Goal: Check status: Check status

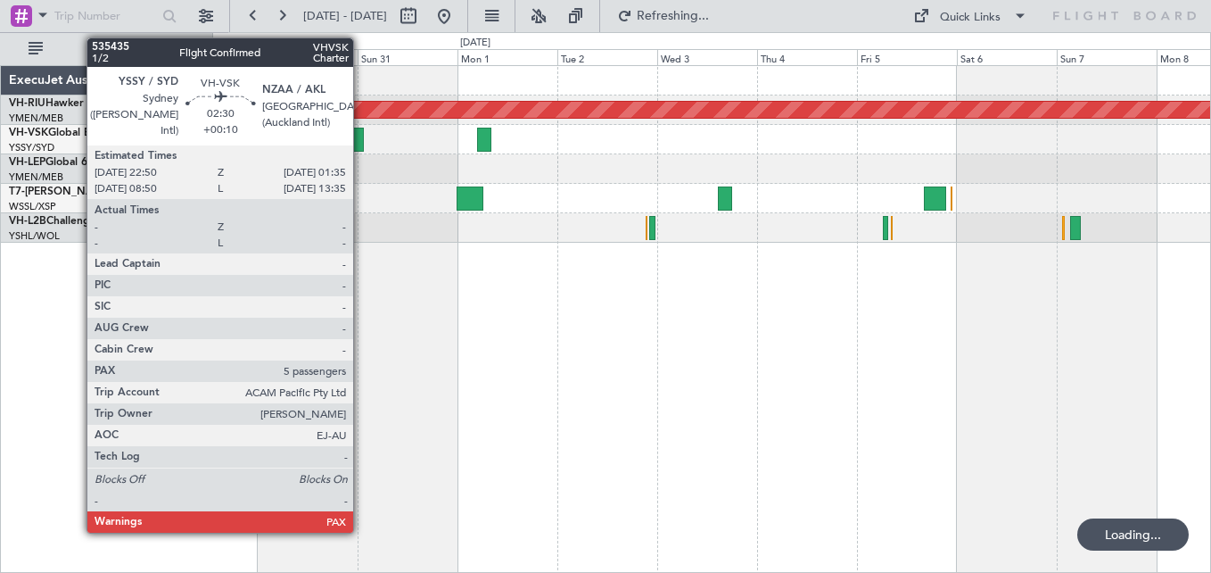
click at [361, 136] on div at bounding box center [358, 140] width 12 height 24
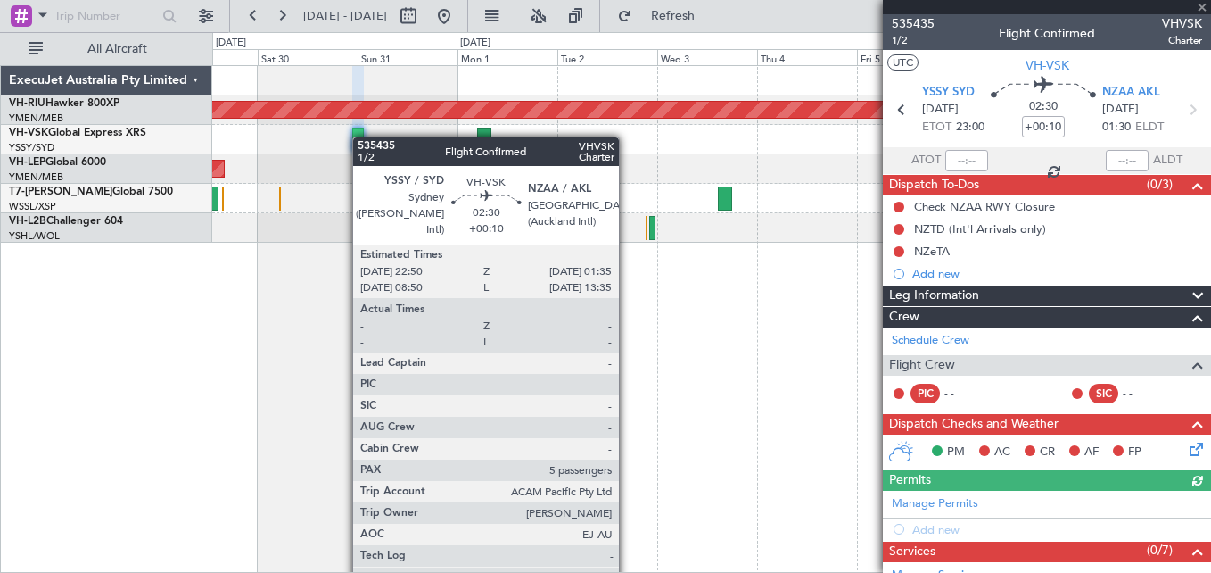
click at [361, 136] on div at bounding box center [358, 140] width 12 height 24
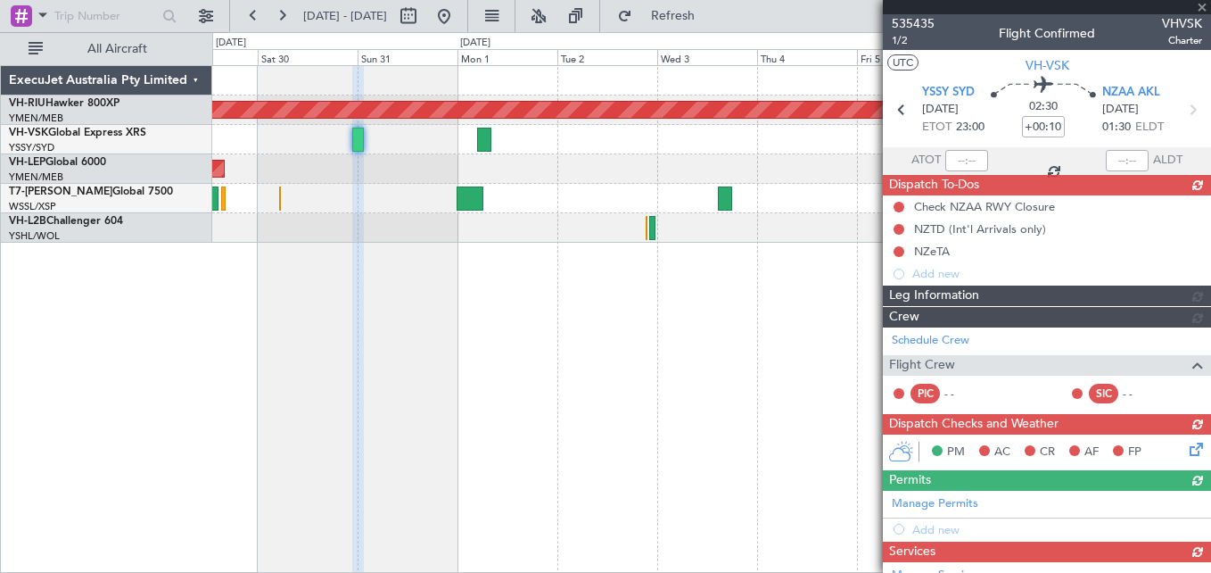
click at [1200, 4] on div at bounding box center [1047, 7] width 328 height 14
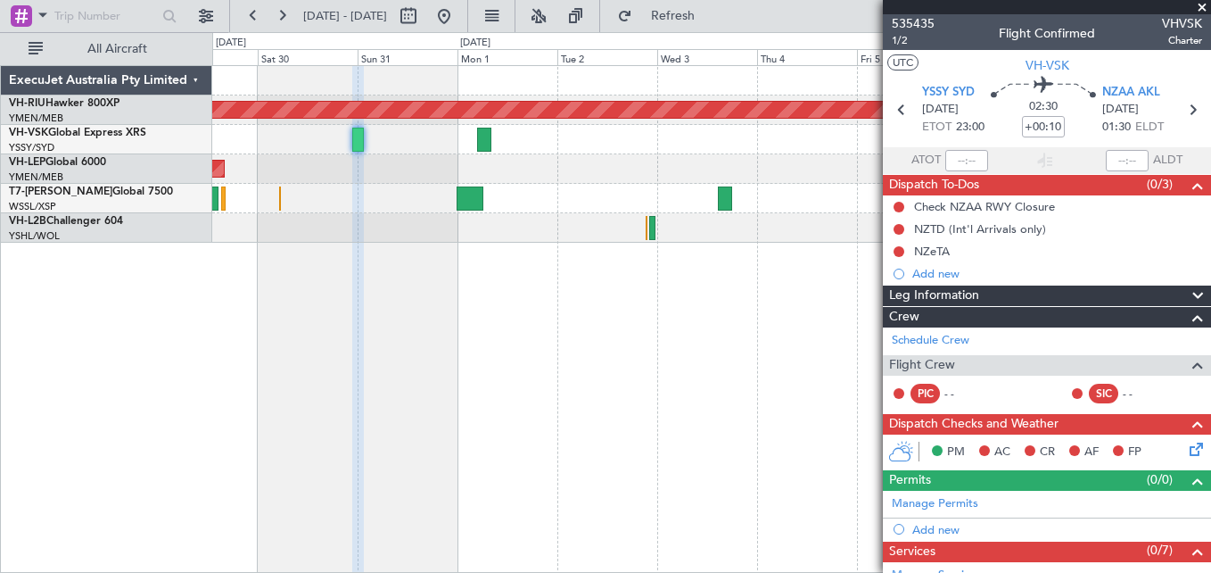
click at [742, 149] on div at bounding box center [711, 139] width 998 height 29
click at [1204, 5] on span at bounding box center [1203, 8] width 18 height 16
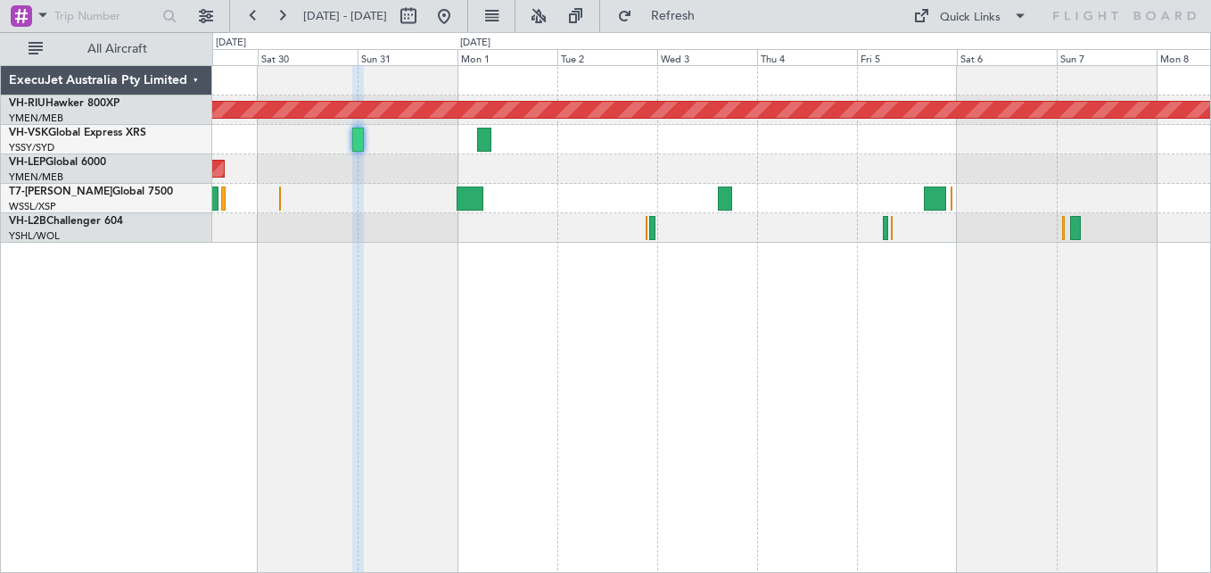
type input "0"
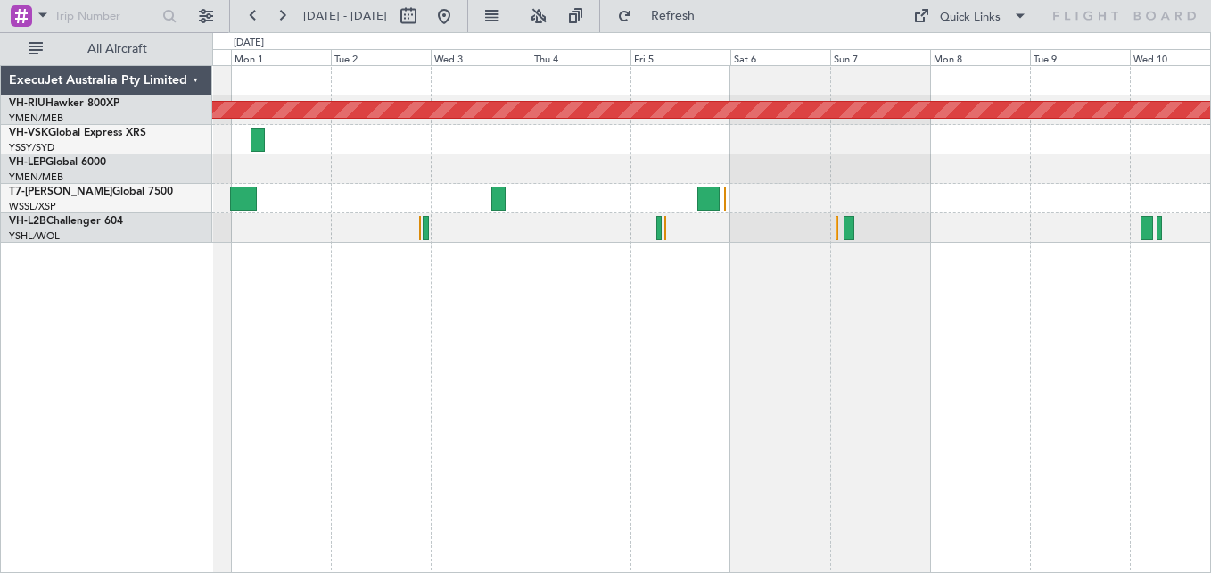
click at [684, 134] on div at bounding box center [711, 139] width 998 height 29
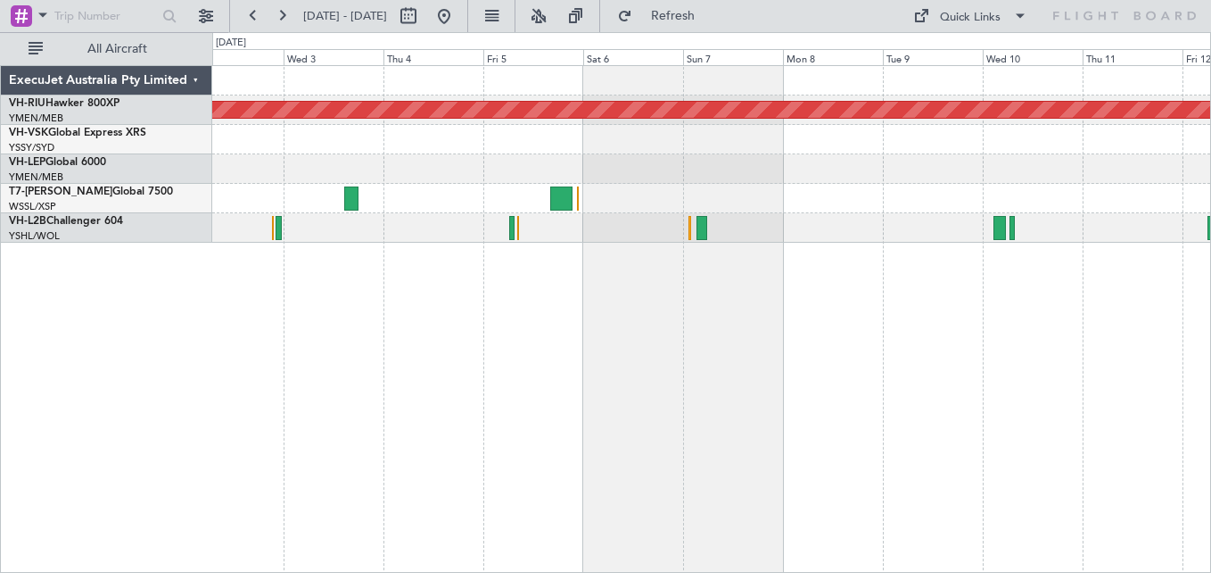
click at [862, 122] on div "Planned Maint [GEOGRAPHIC_DATA] ([GEOGRAPHIC_DATA])" at bounding box center [711, 109] width 998 height 29
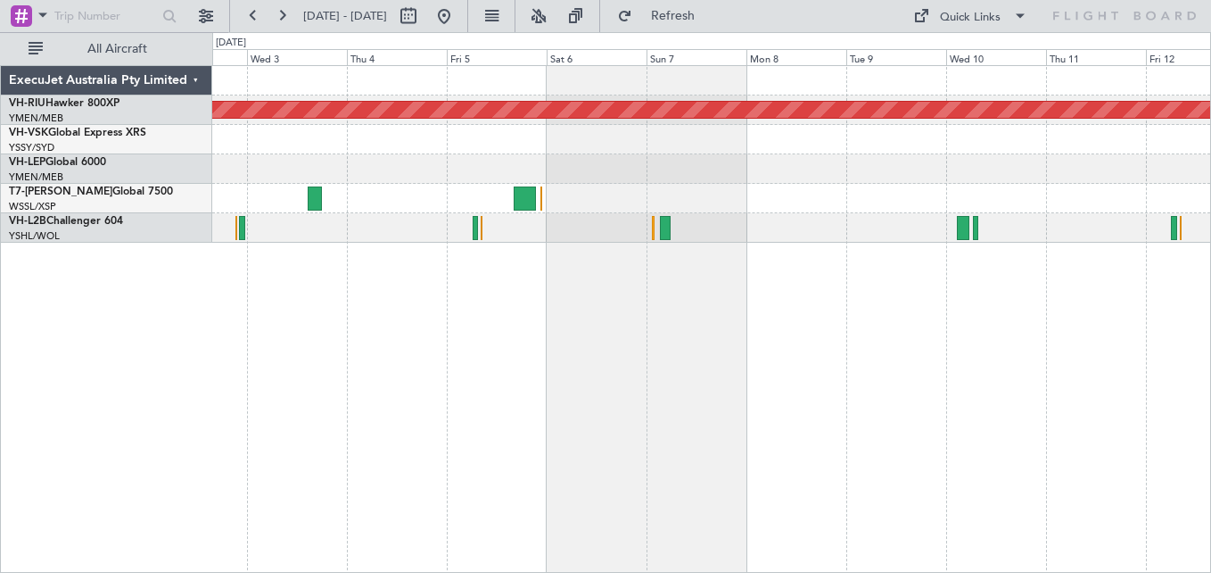
click at [880, 140] on div at bounding box center [711, 139] width 998 height 29
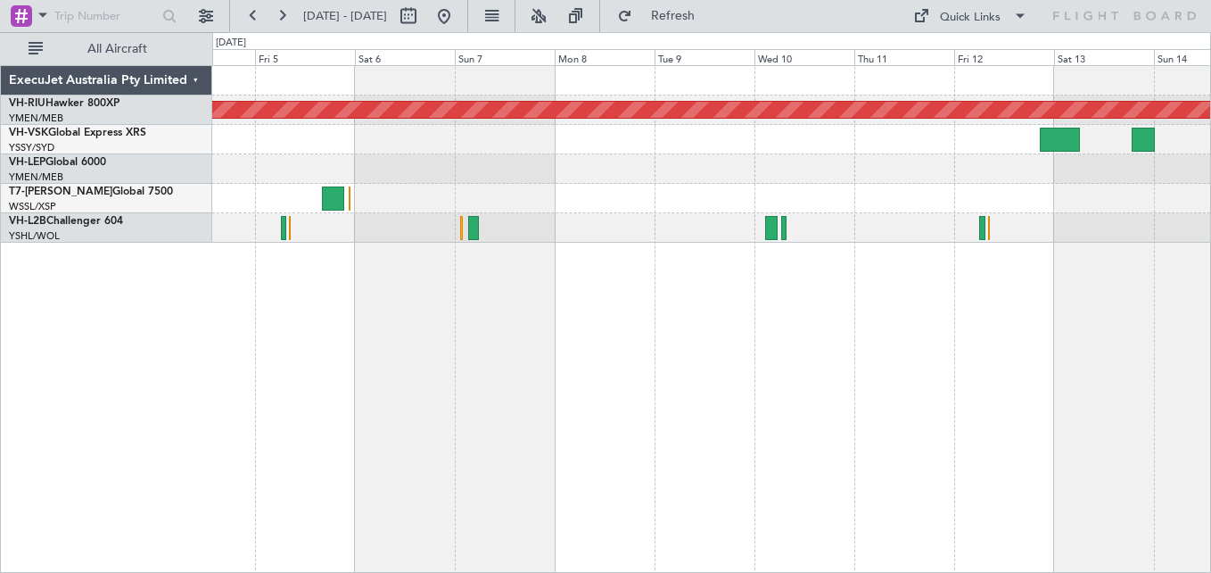
click at [685, 145] on div at bounding box center [711, 139] width 998 height 29
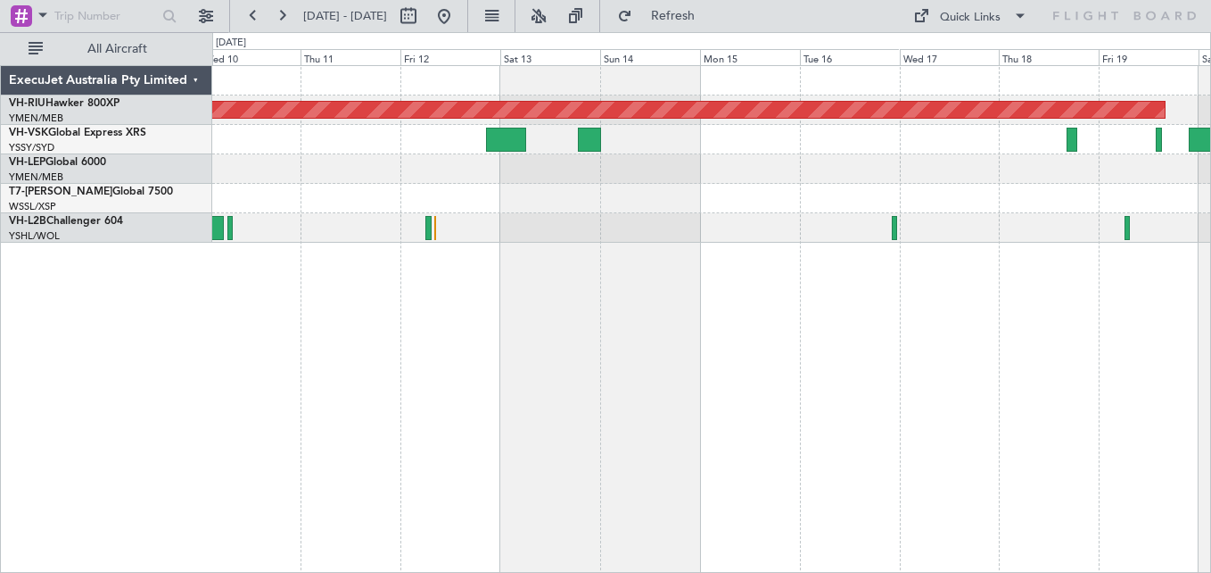
click at [586, 185] on div "Planned Maint [GEOGRAPHIC_DATA] ([GEOGRAPHIC_DATA])" at bounding box center [711, 154] width 998 height 177
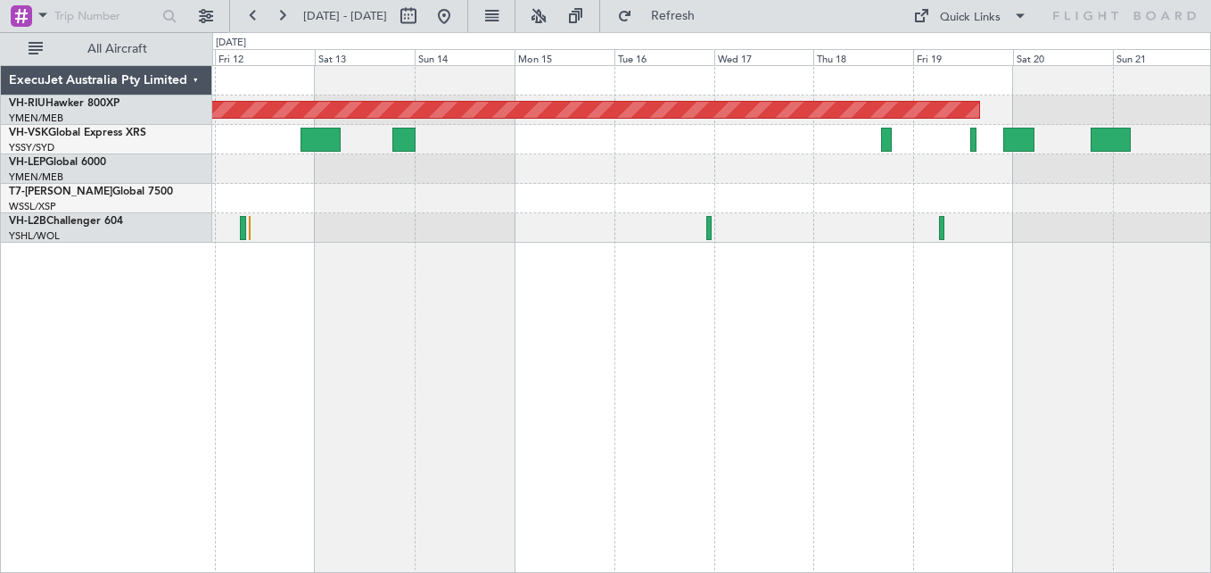
click at [762, 153] on div at bounding box center [711, 139] width 998 height 29
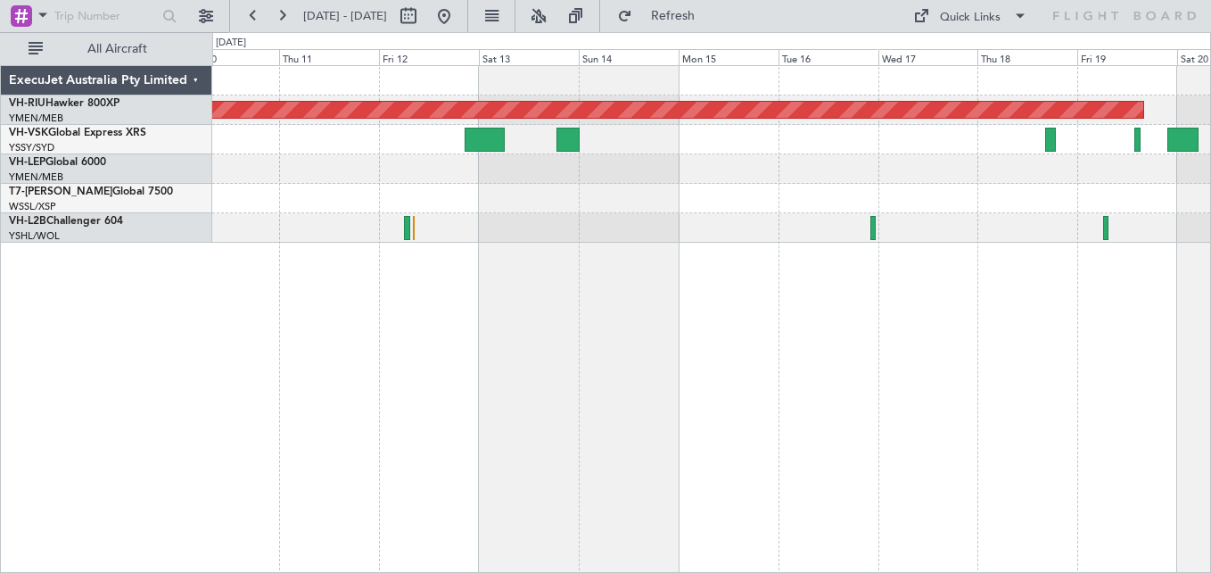
click at [417, 147] on div at bounding box center [711, 139] width 998 height 29
